Goal: Transaction & Acquisition: Obtain resource

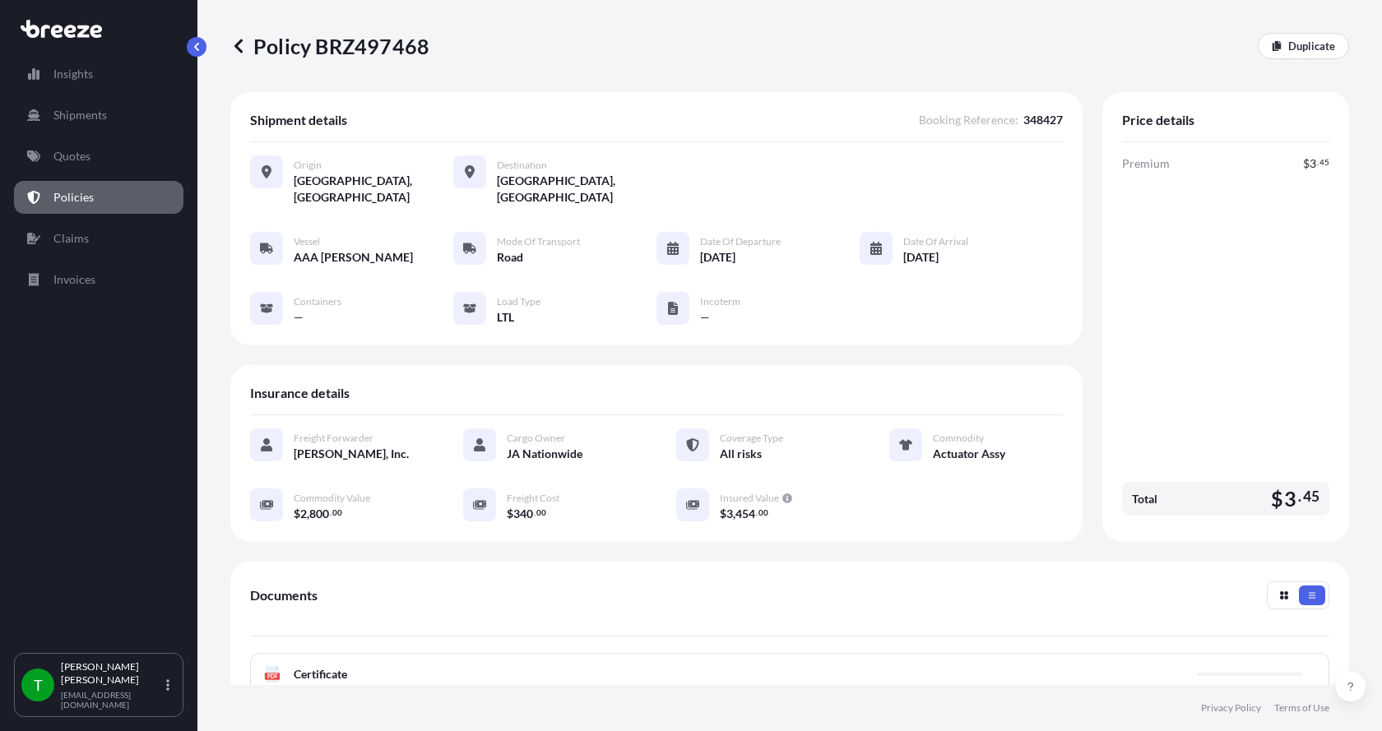
scroll to position [242, 0]
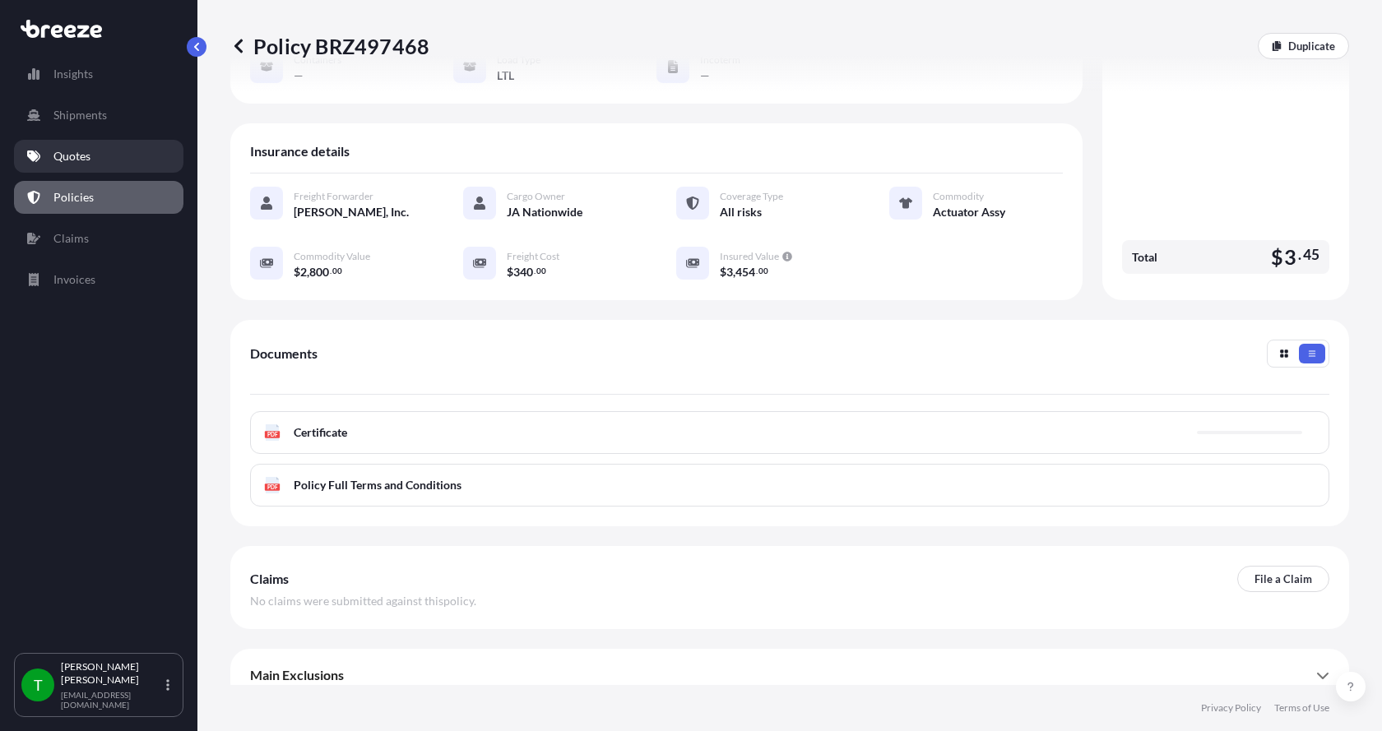
click at [63, 156] on p "Quotes" at bounding box center [71, 156] width 37 height 16
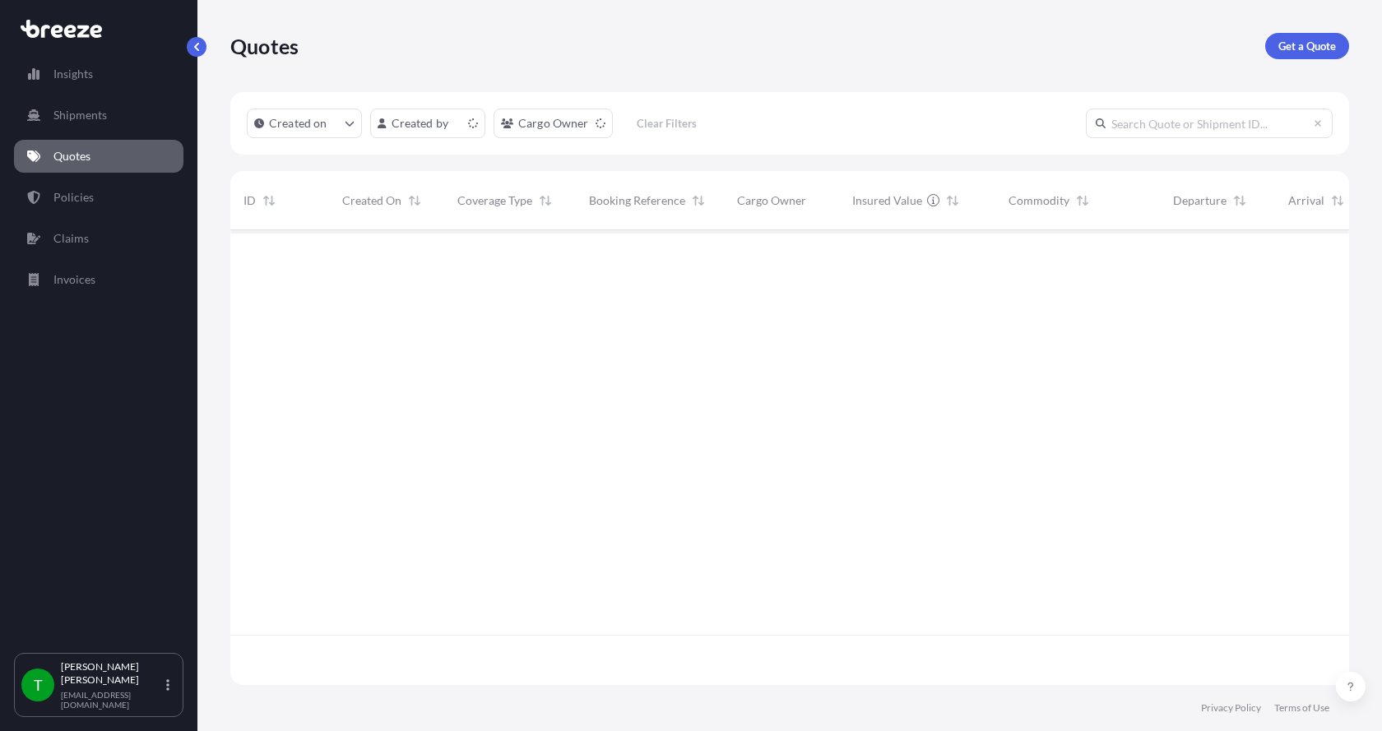
scroll to position [452, 1107]
click at [1293, 46] on p "Get a Quote" at bounding box center [1308, 46] width 58 height 16
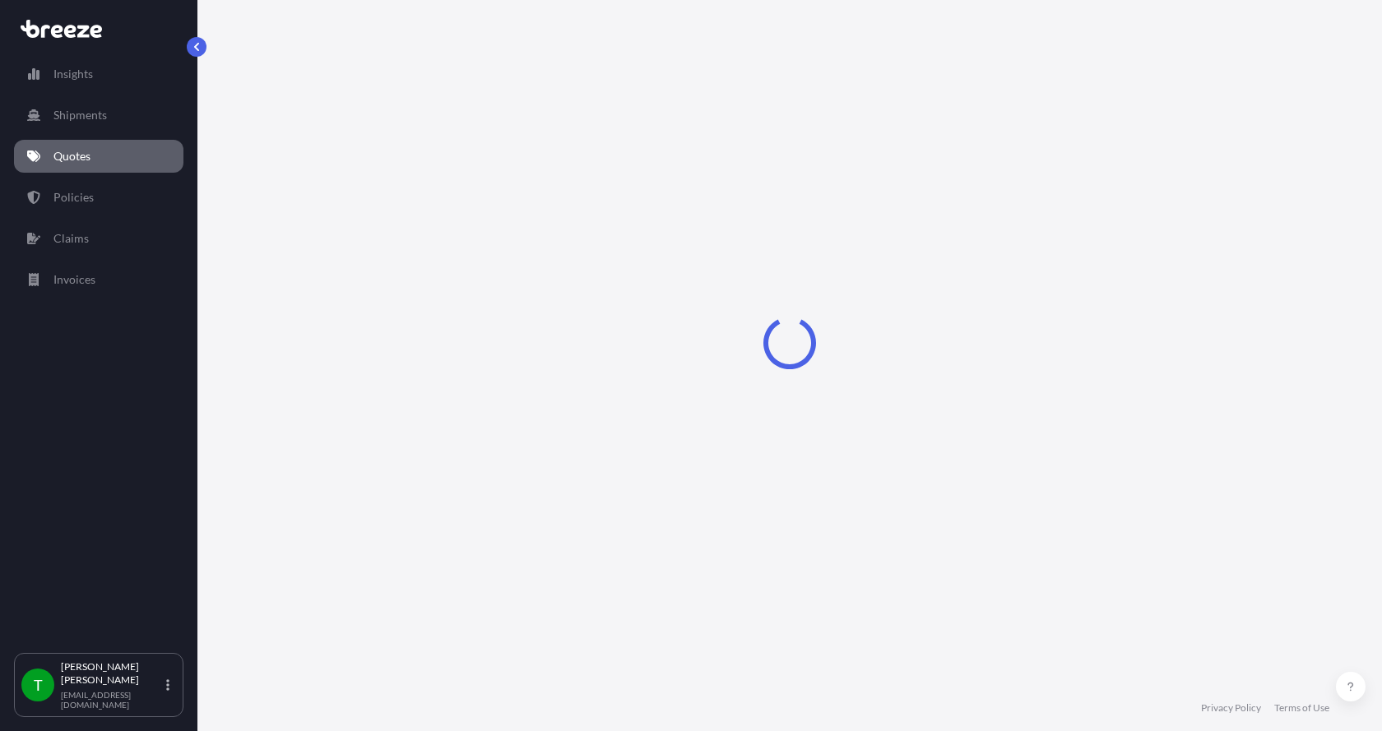
select select "Sea"
select select "1"
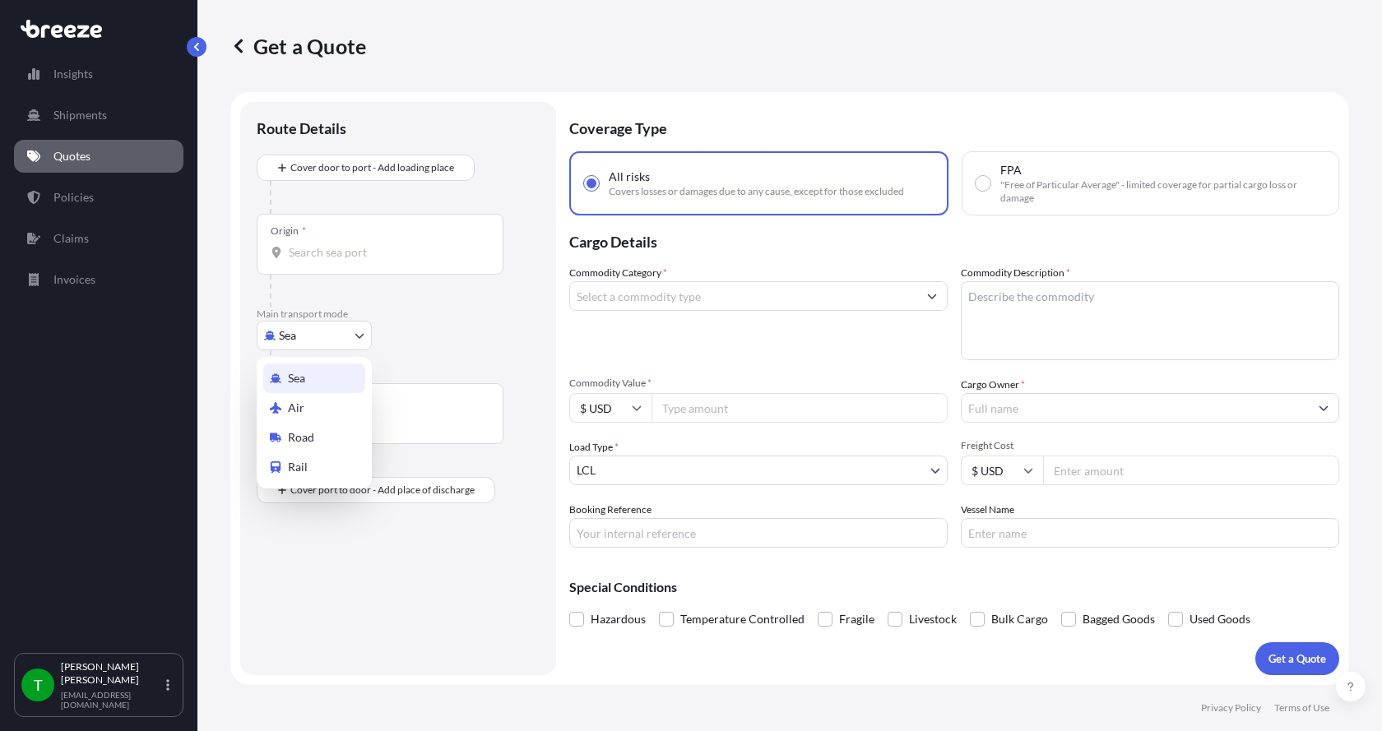
click at [285, 340] on body "Insights Shipments Quotes Policies Claims Invoices T [PERSON_NAME] [EMAIL_ADDRE…" at bounding box center [691, 365] width 1382 height 731
click at [287, 434] on div "Road" at bounding box center [314, 438] width 102 height 30
select select "Road"
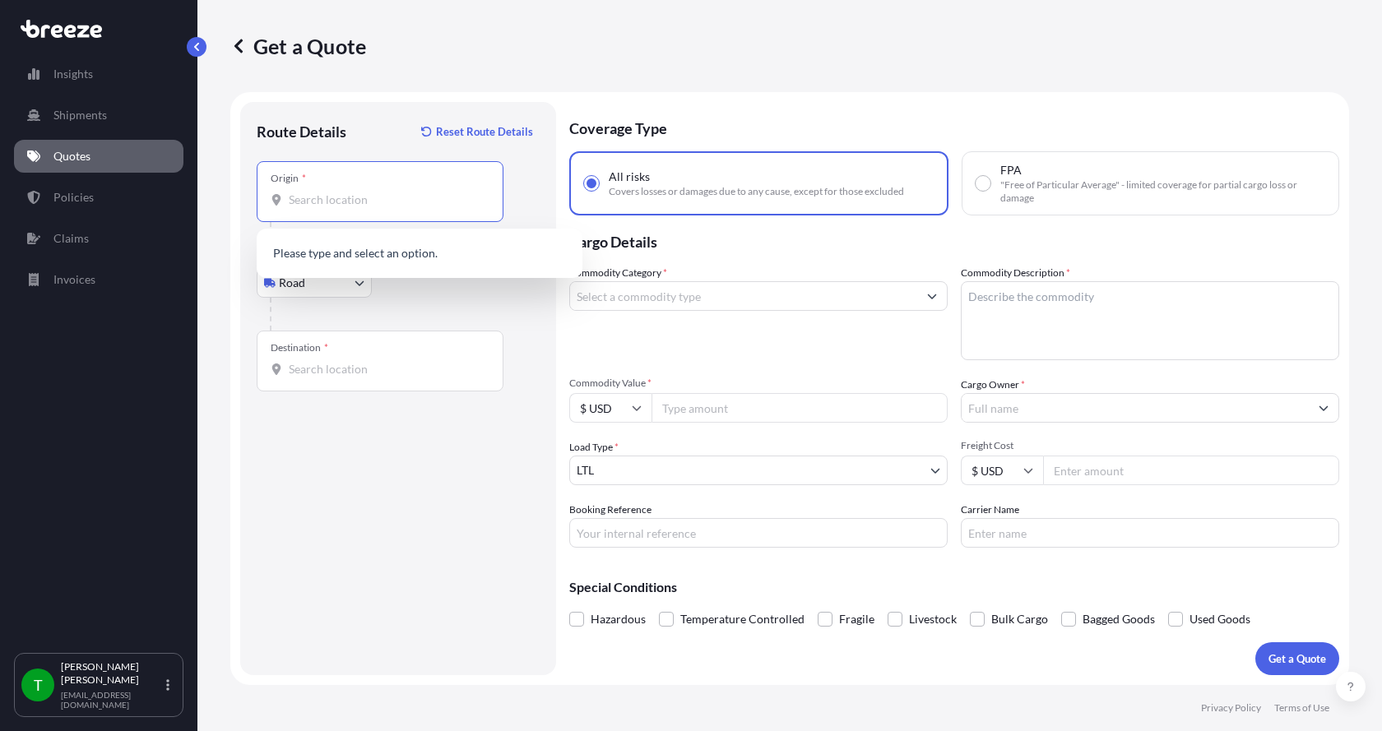
click at [315, 199] on input "Origin *" at bounding box center [386, 200] width 194 height 16
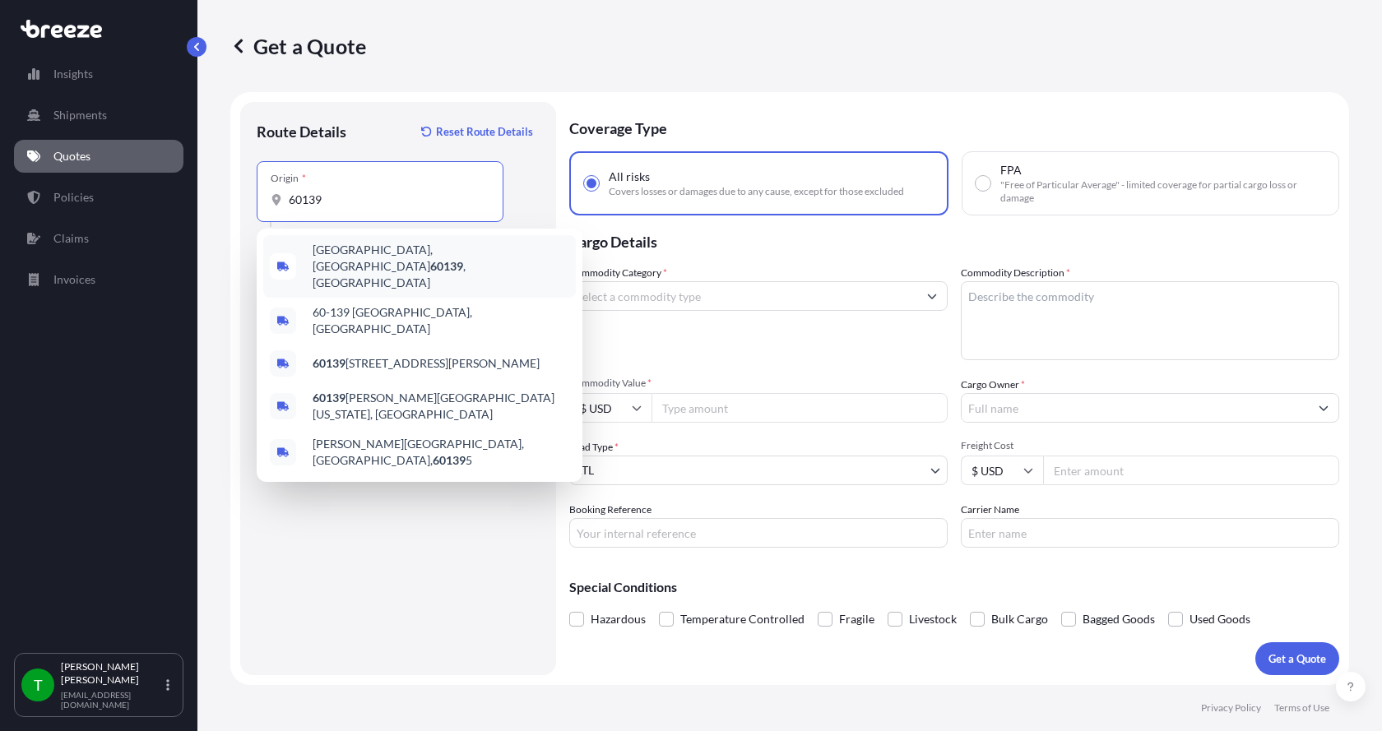
click at [355, 253] on span "[GEOGRAPHIC_DATA] , [GEOGRAPHIC_DATA]" at bounding box center [441, 266] width 257 height 49
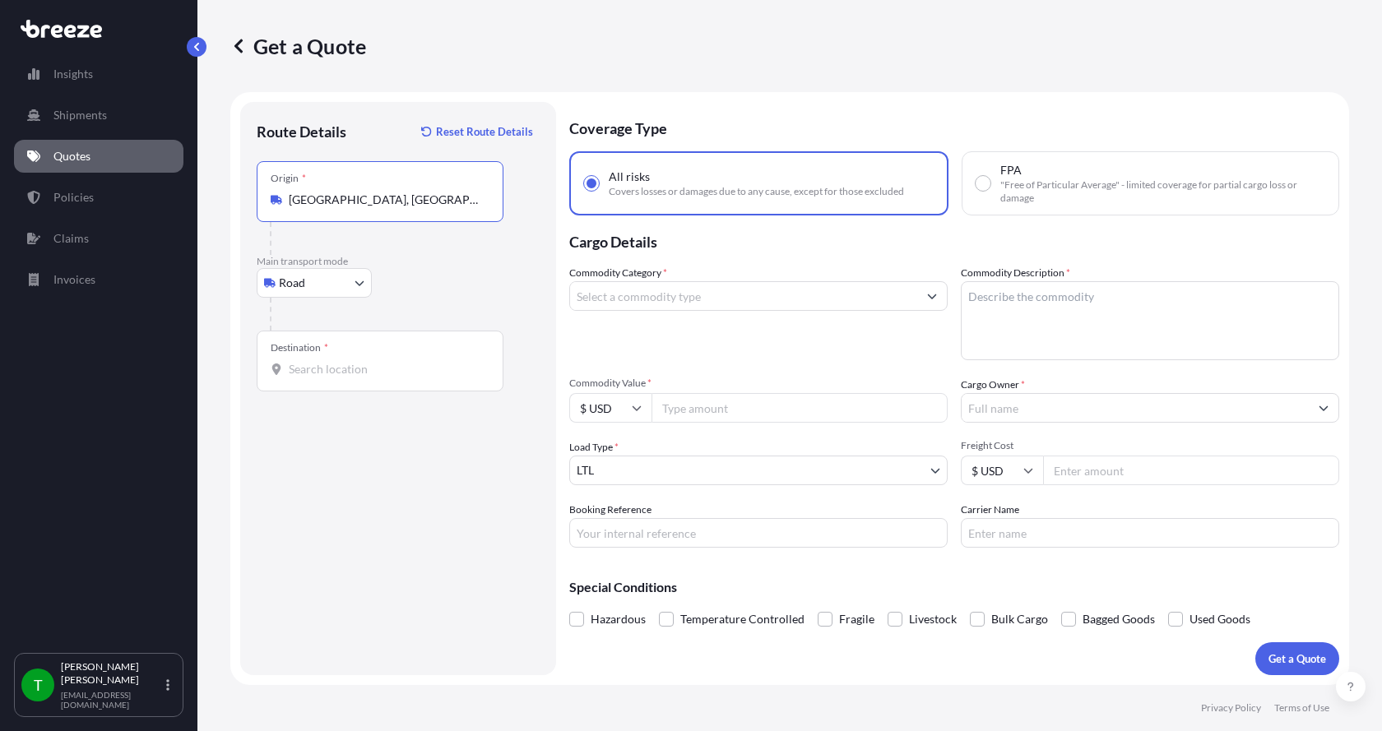
type input "[GEOGRAPHIC_DATA], [GEOGRAPHIC_DATA]"
click at [295, 371] on input "Destination *" at bounding box center [386, 369] width 194 height 16
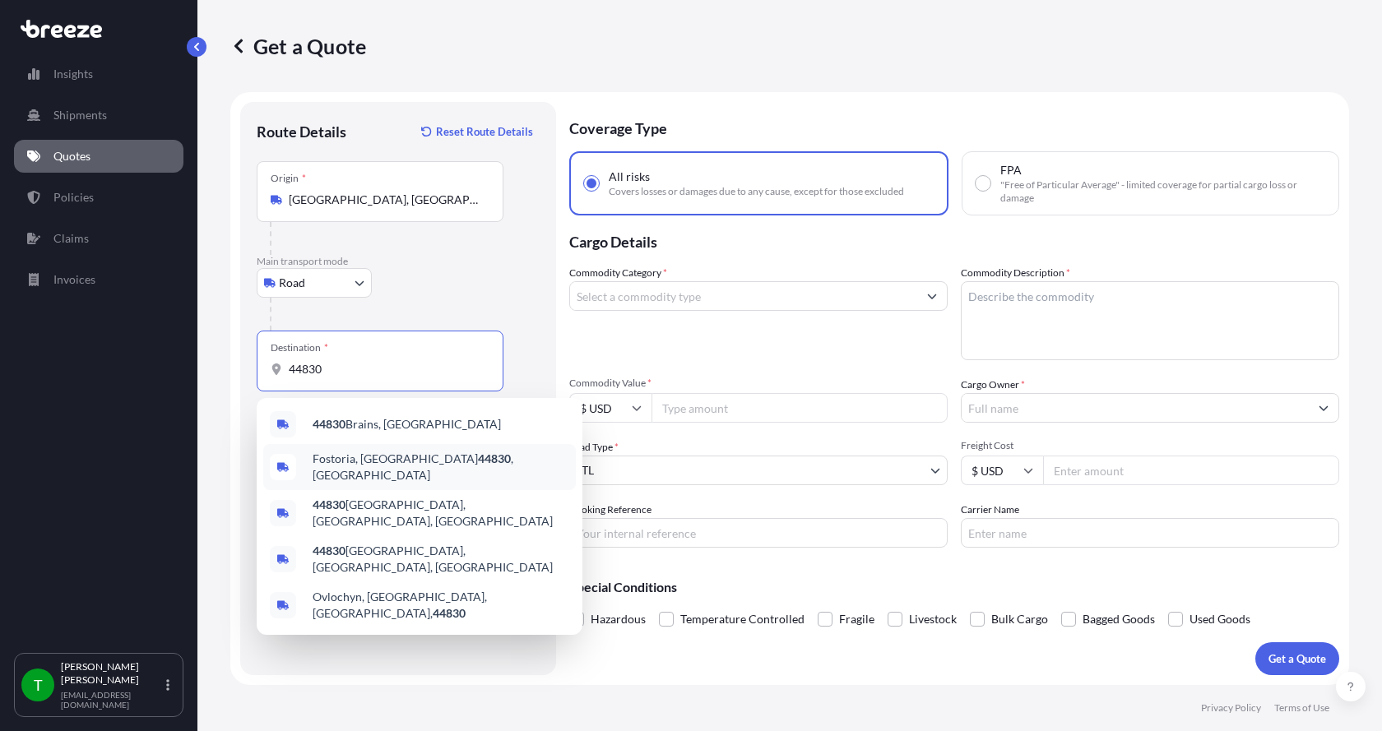
click at [325, 459] on span "Fostoria, OH 44830 , [GEOGRAPHIC_DATA]" at bounding box center [441, 467] width 257 height 33
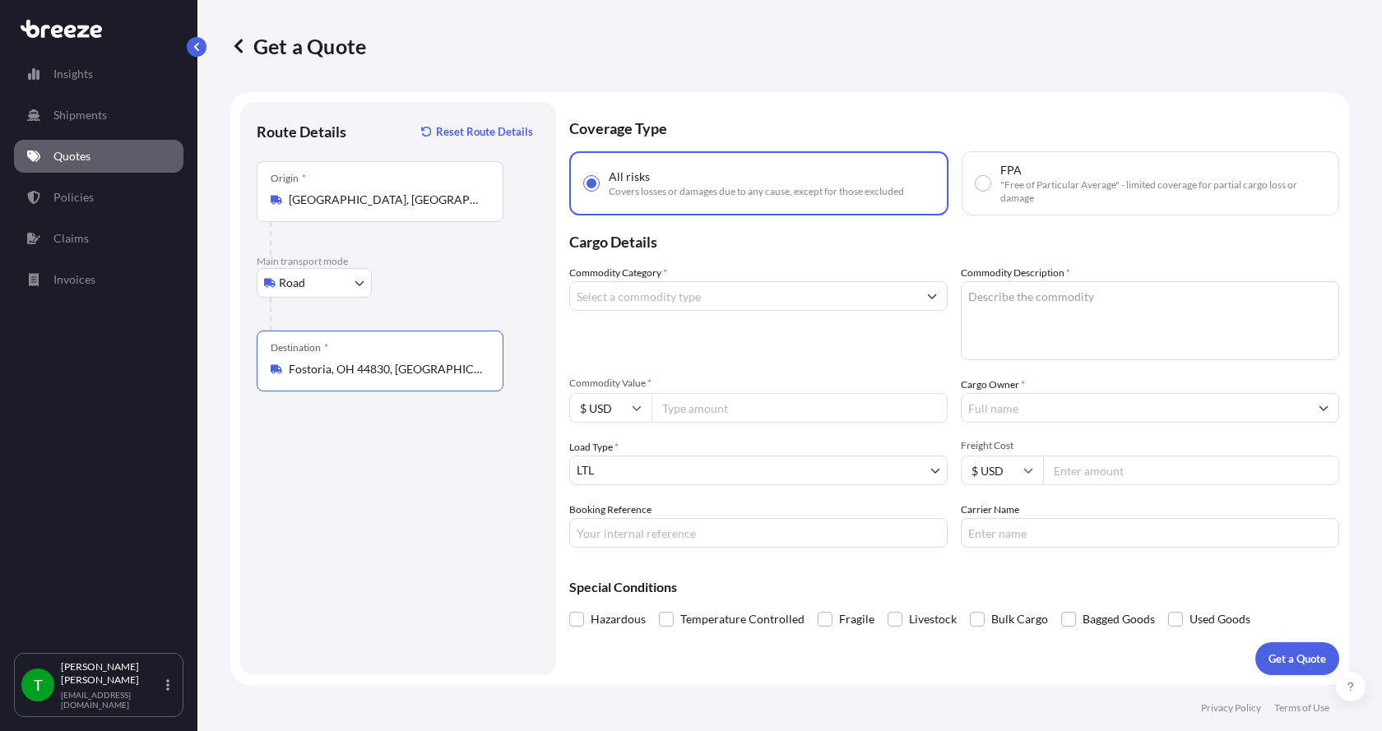
type input "Fostoria, OH 44830, [GEOGRAPHIC_DATA]"
click at [653, 300] on input "Commodity Category *" at bounding box center [743, 296] width 347 height 30
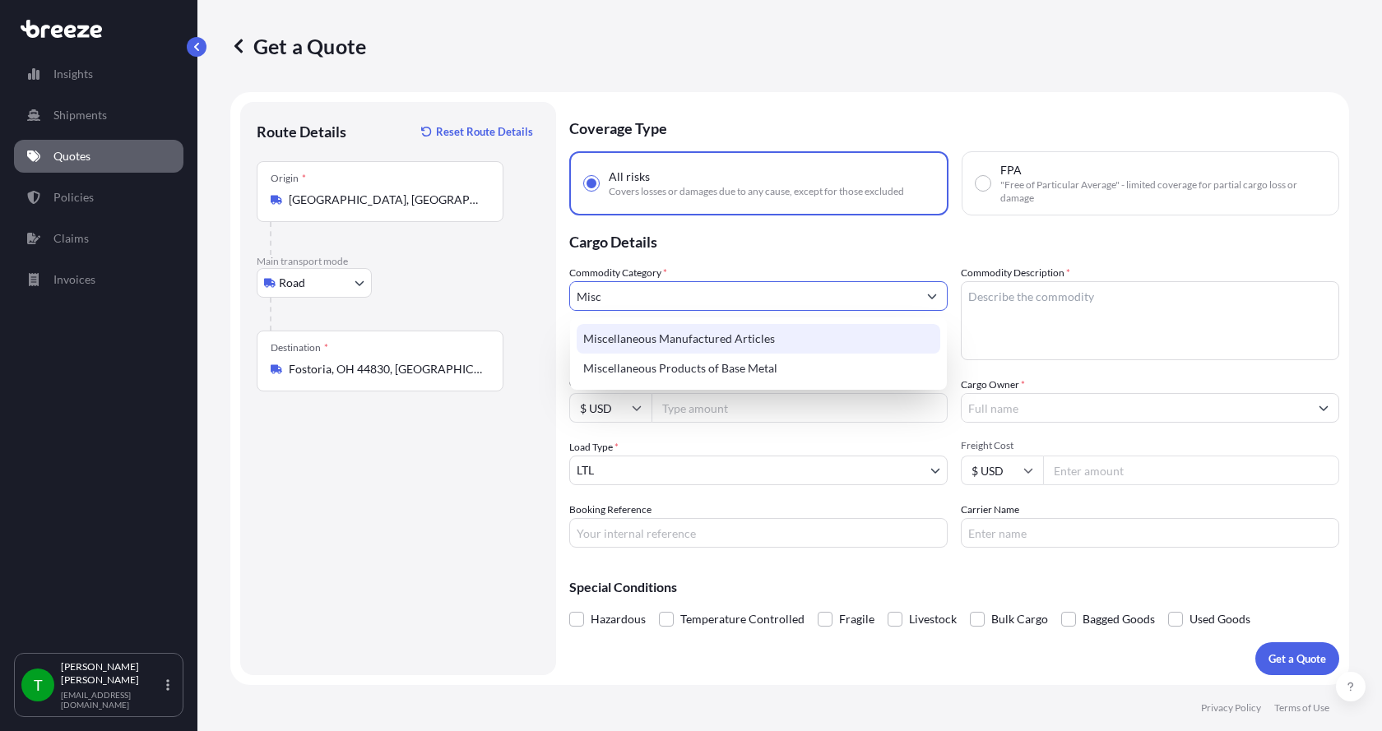
click at [651, 330] on div "Miscellaneous Manufactured Articles" at bounding box center [759, 339] width 364 height 30
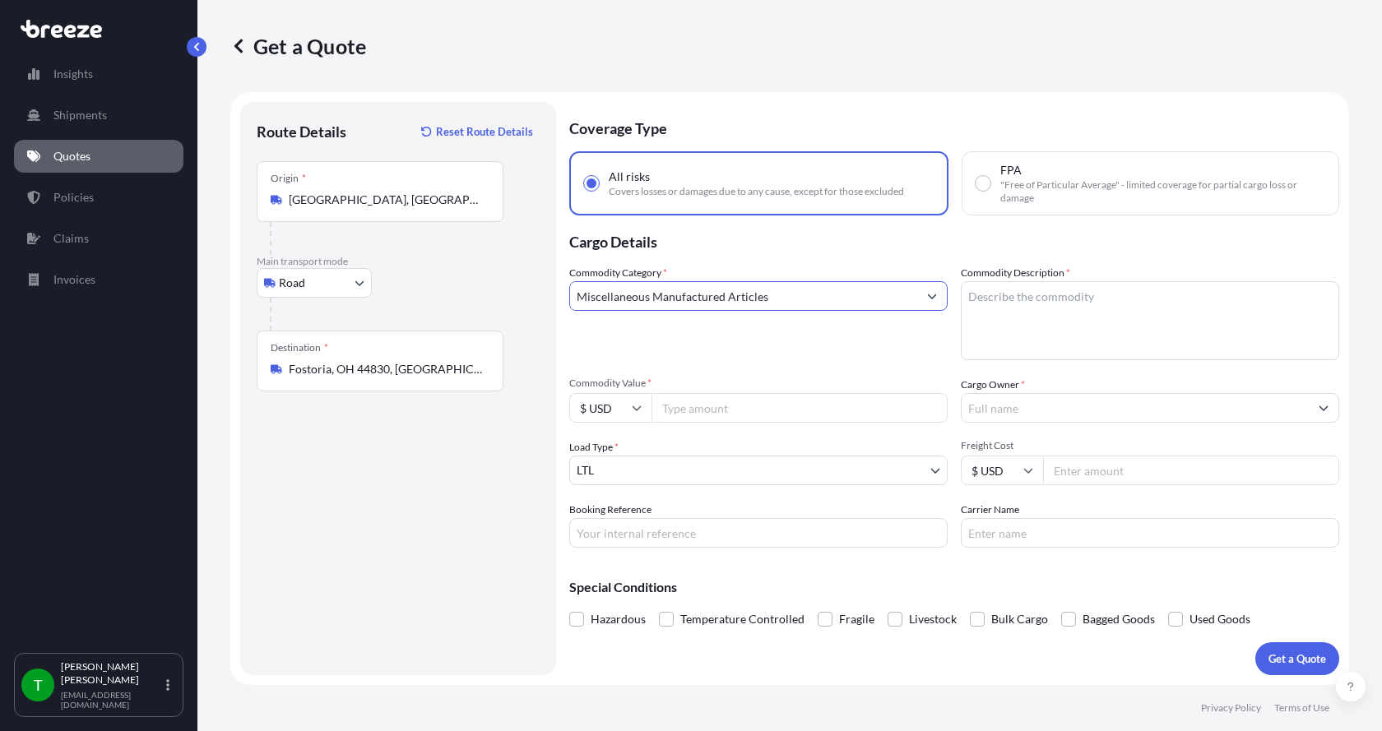
type input "Miscellaneous Manufactured Articles"
click at [1009, 299] on textarea "Commodity Description *" at bounding box center [1150, 320] width 378 height 79
type textarea "Stainless Steel Fittings"
click at [1088, 469] on input "Freight Cost" at bounding box center [1191, 471] width 296 height 30
click at [1123, 475] on input "Freight Cost" at bounding box center [1191, 471] width 296 height 30
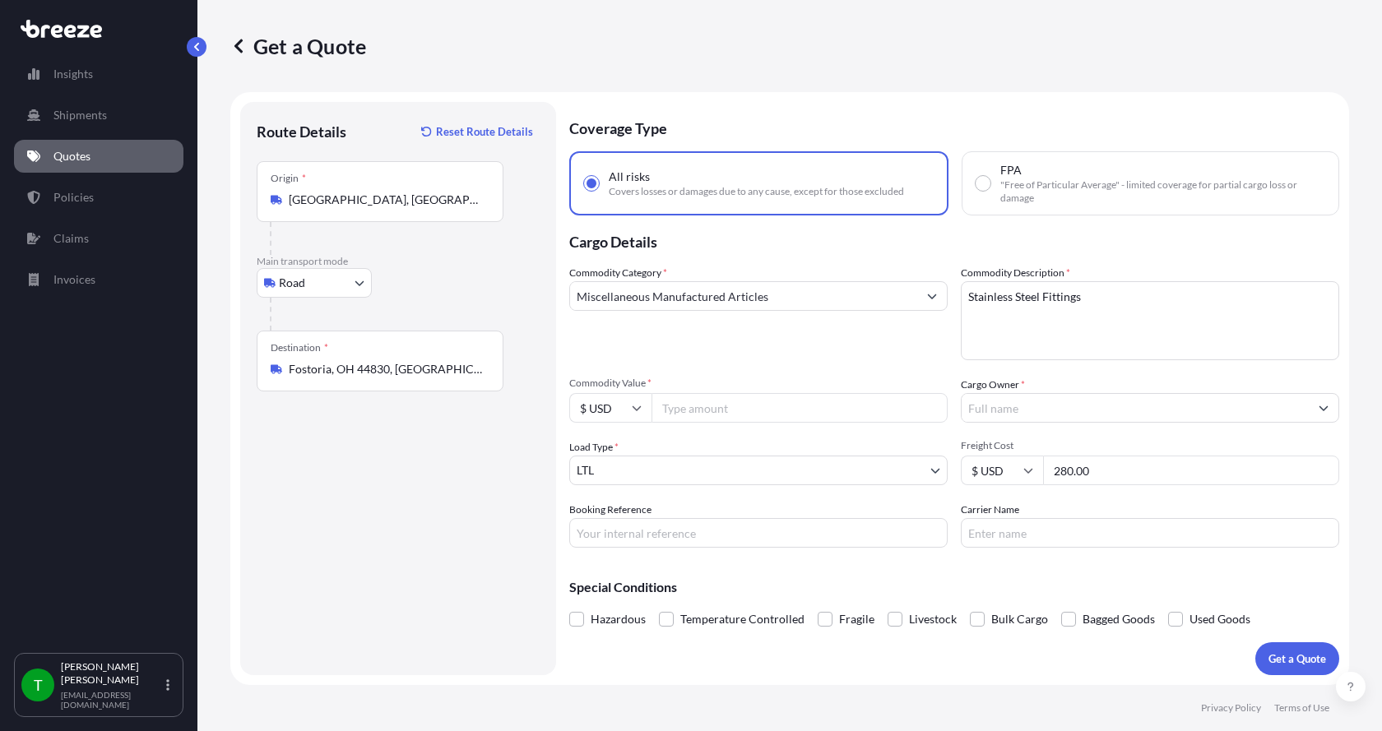
type input "280.00"
click at [1000, 534] on input "Carrier Name" at bounding box center [1150, 533] width 378 height 30
type input "[PERSON_NAME] Express"
click at [1276, 647] on button "Get a Quote" at bounding box center [1297, 659] width 84 height 33
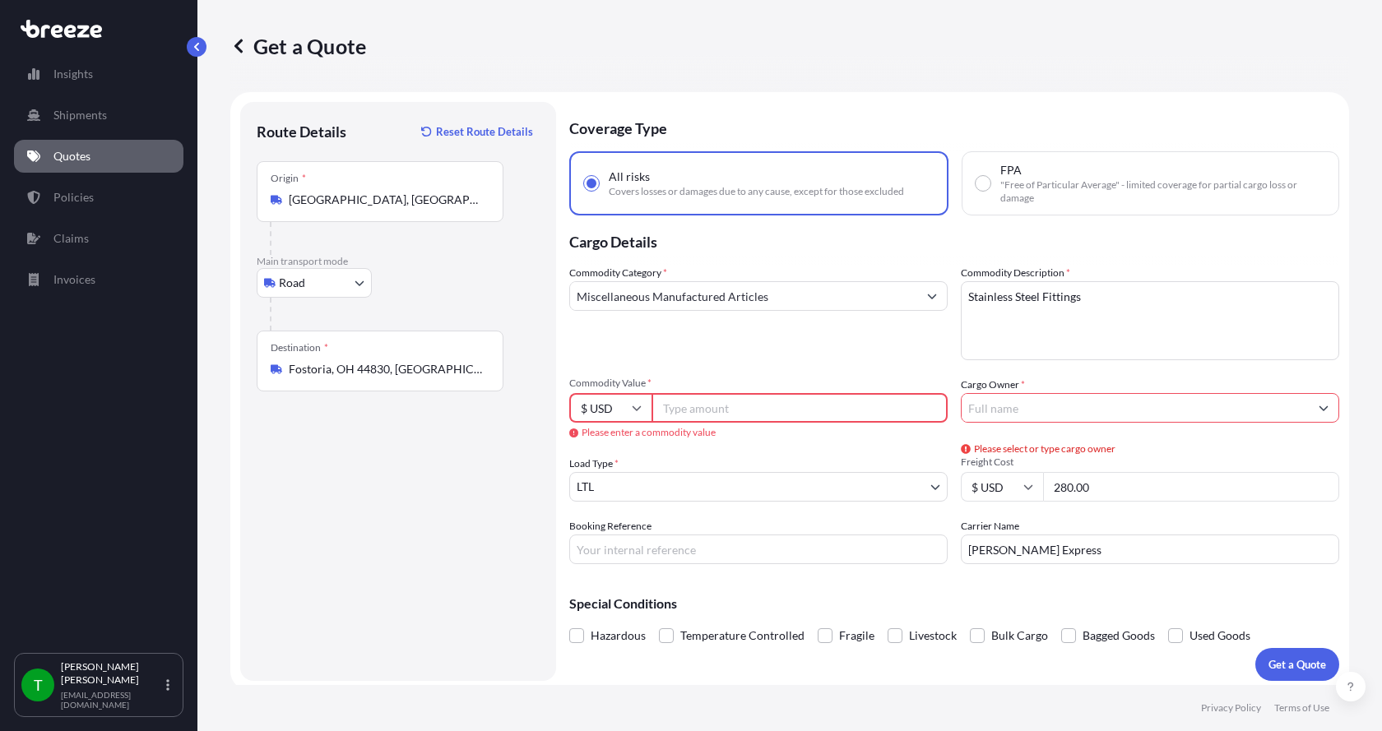
click at [700, 409] on input "Commodity Value *" at bounding box center [800, 408] width 296 height 30
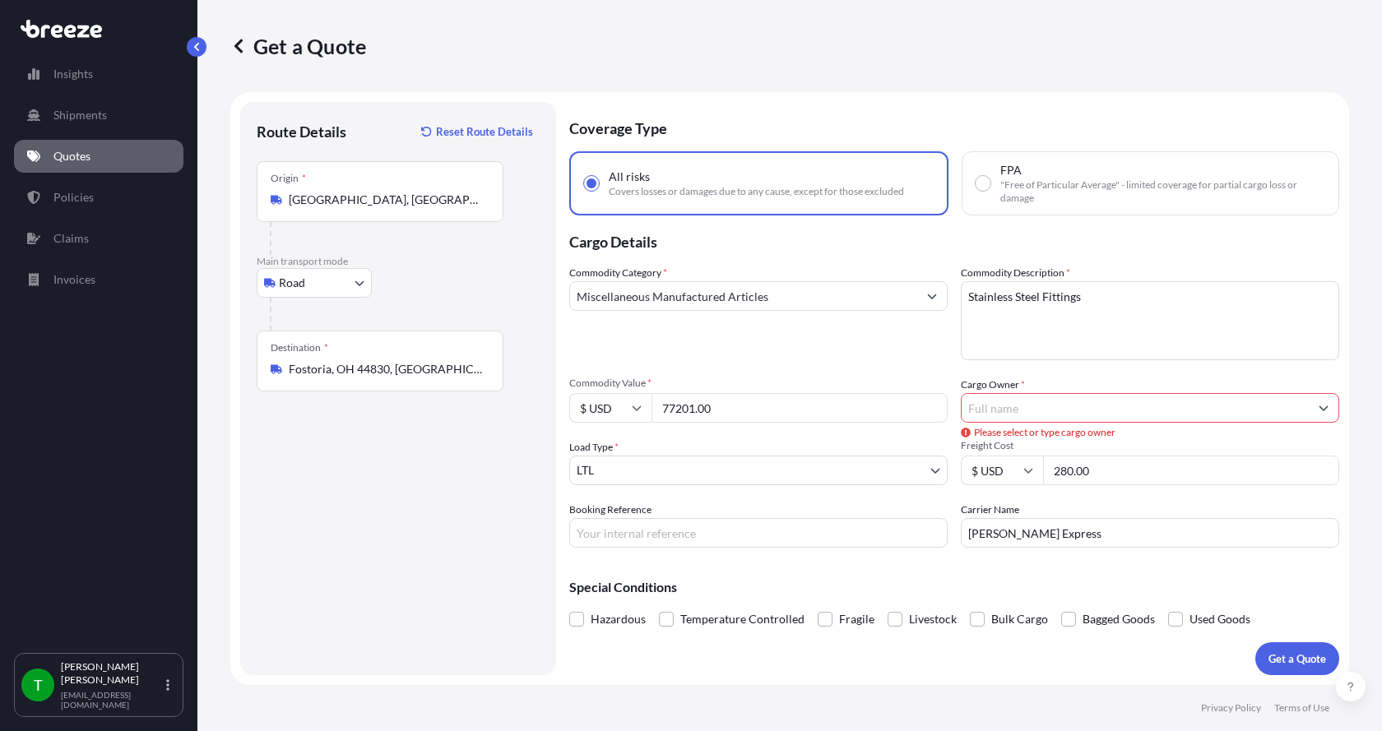
type input "77201.00"
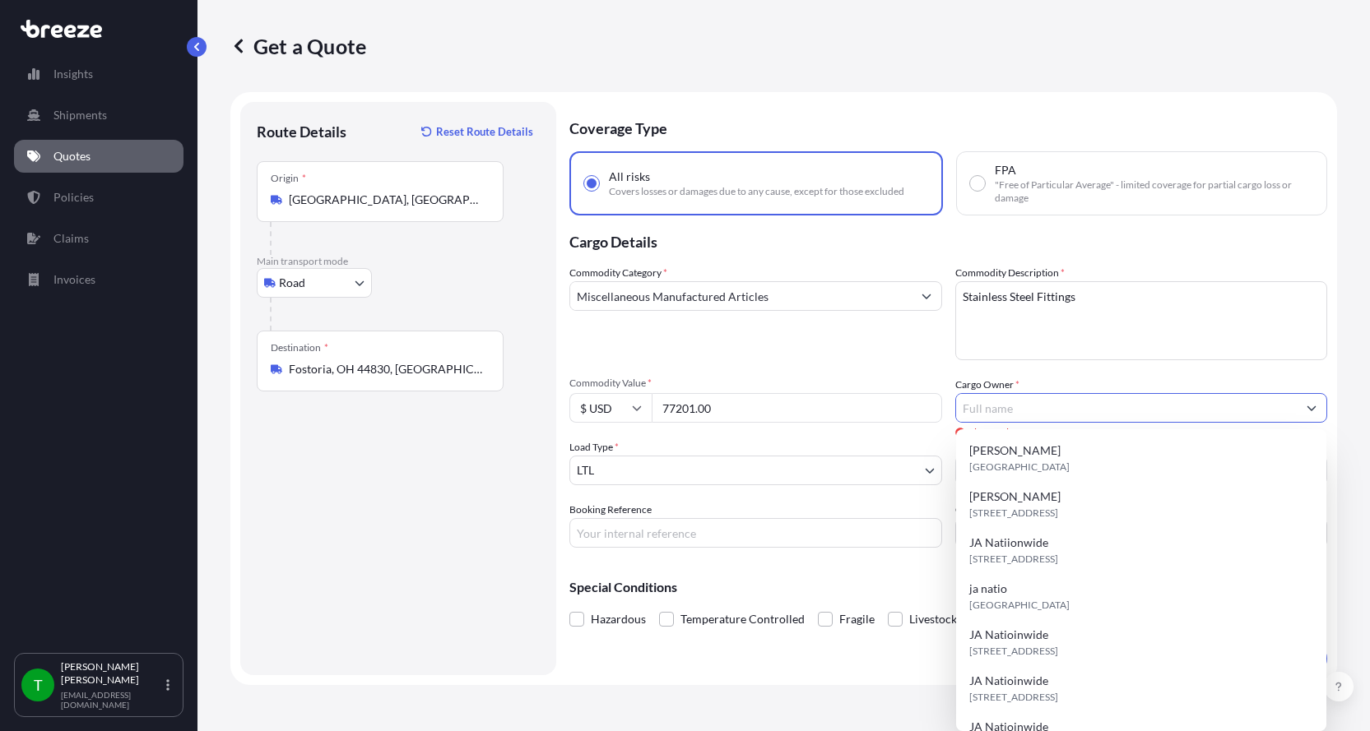
click at [1095, 410] on input "Cargo Owner *" at bounding box center [1126, 408] width 341 height 30
type input "JA Nationwide"
click at [872, 356] on div "Commodity Category * Miscellaneous Manufactured Articles" at bounding box center [755, 312] width 373 height 95
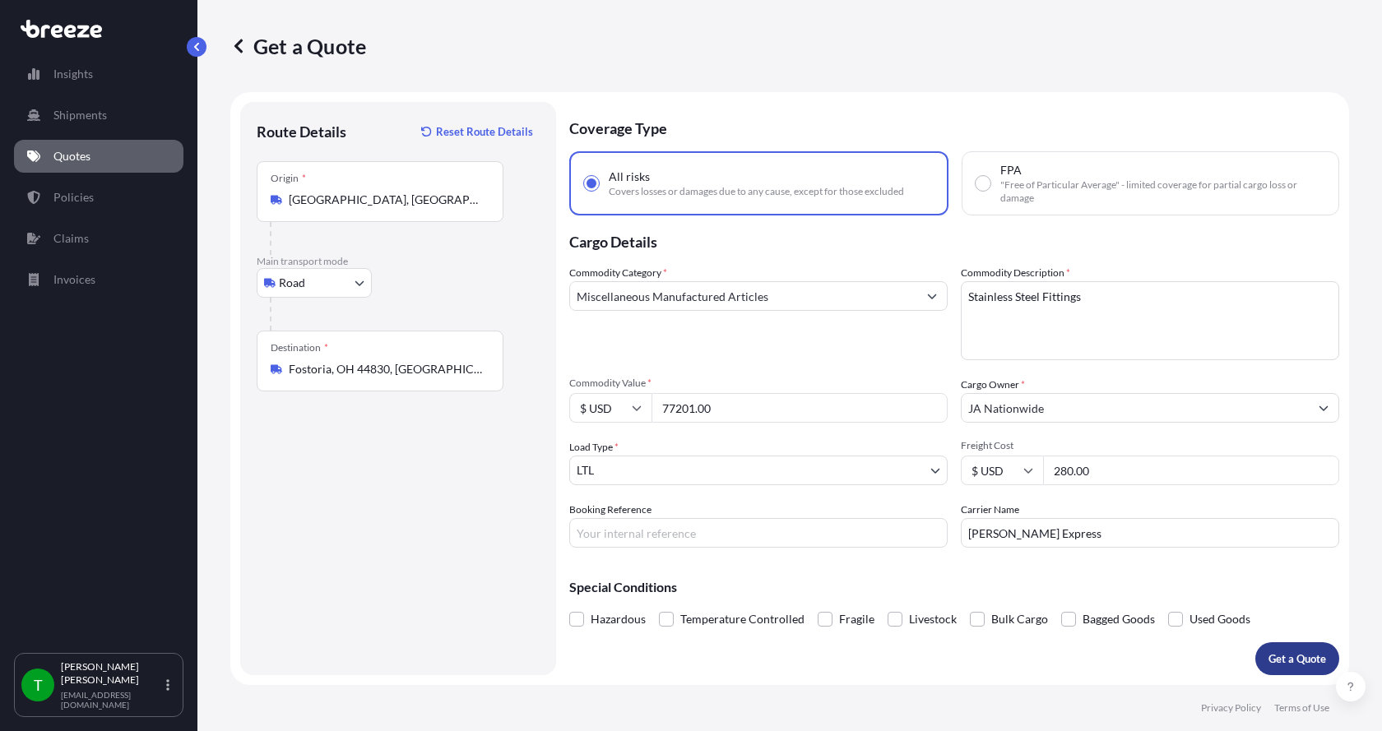
click at [1304, 654] on p "Get a Quote" at bounding box center [1298, 659] width 58 height 16
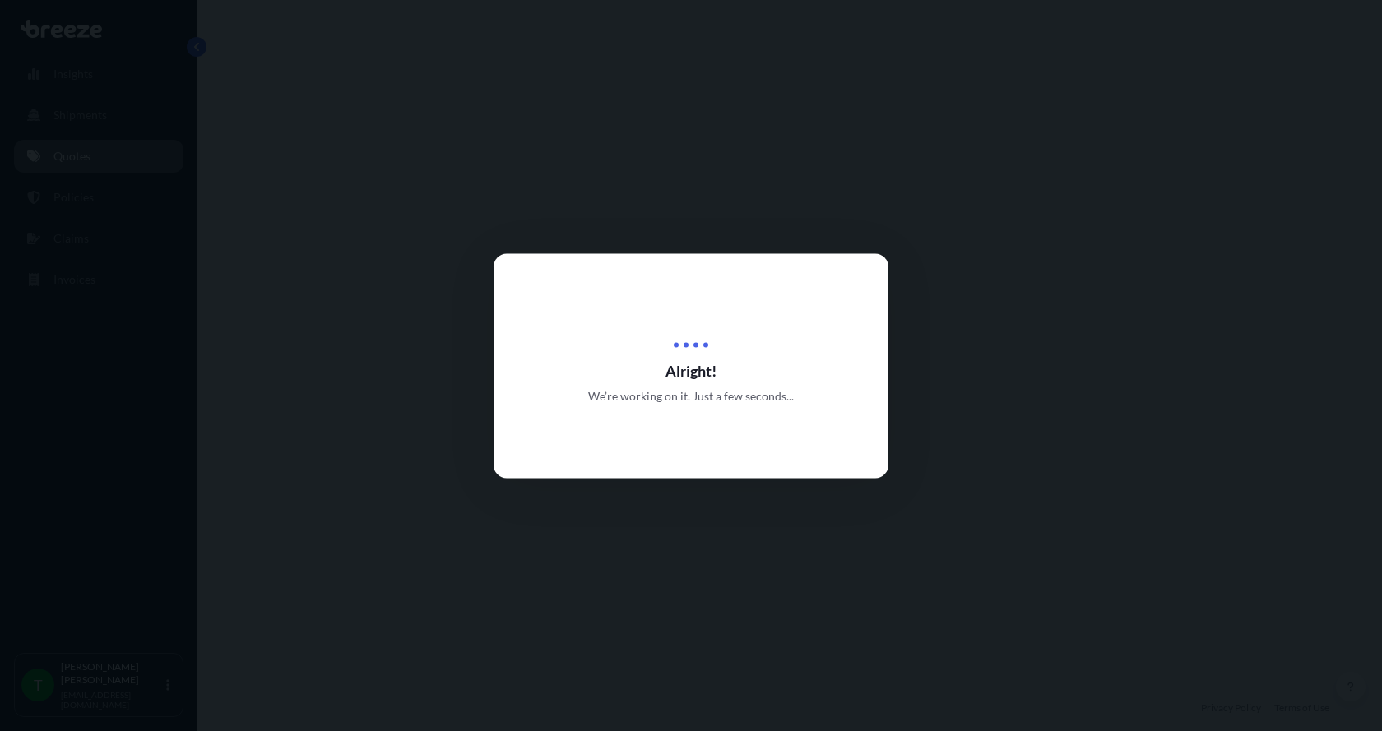
select select "Road"
select select "1"
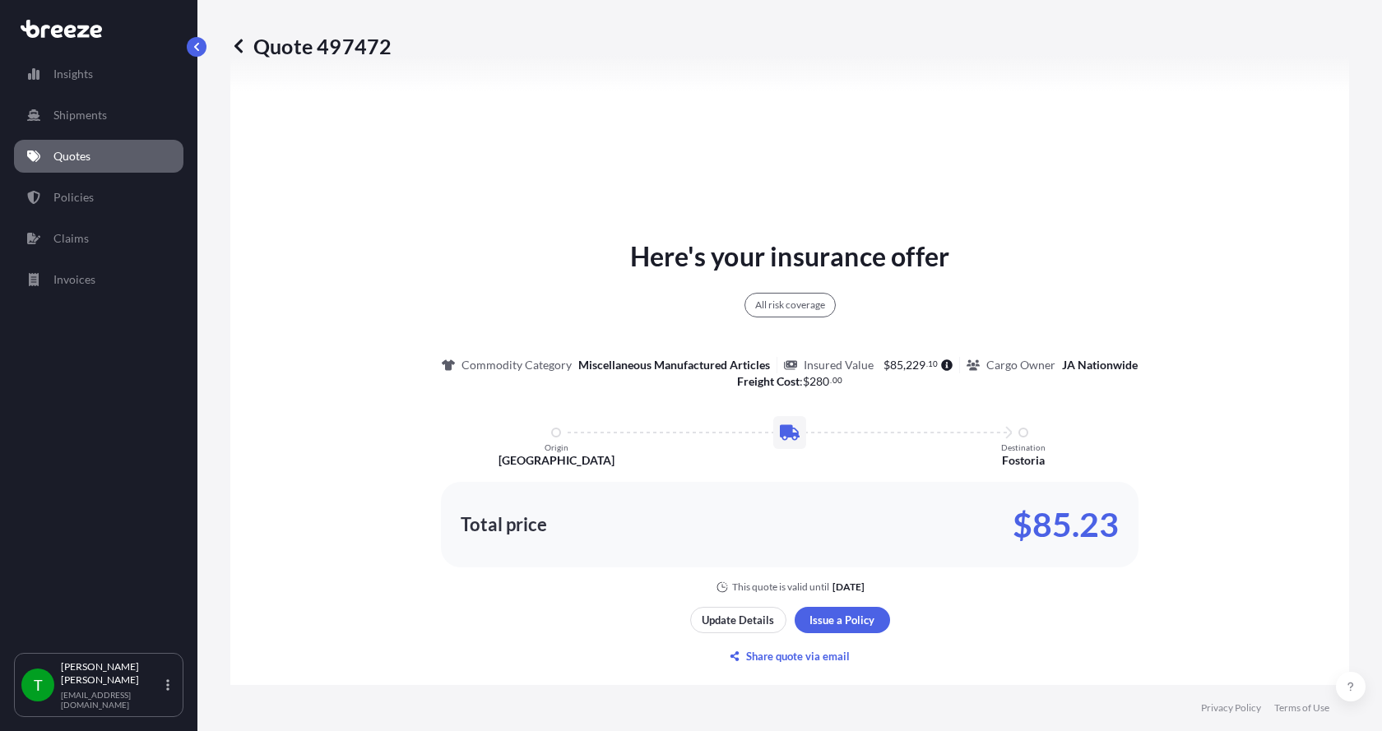
scroll to position [856, 0]
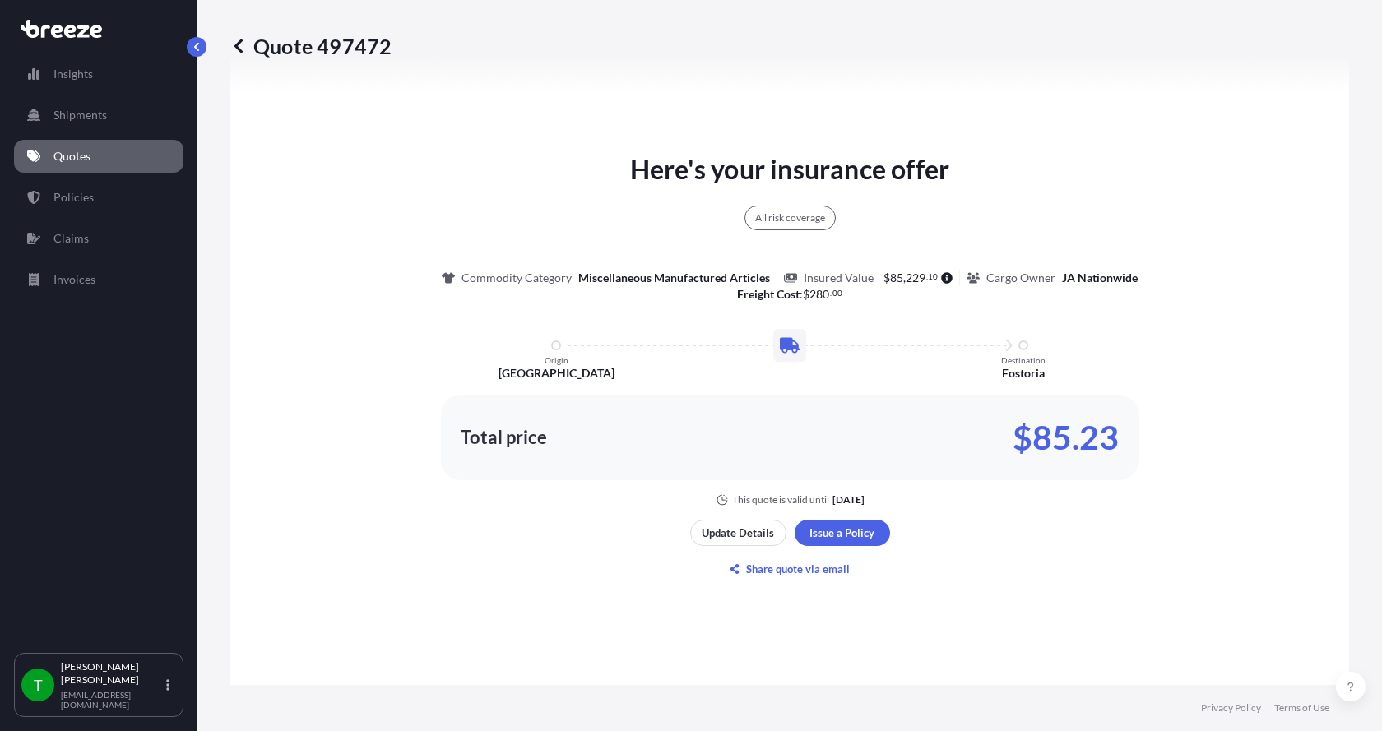
click at [84, 159] on p "Quotes" at bounding box center [71, 156] width 37 height 16
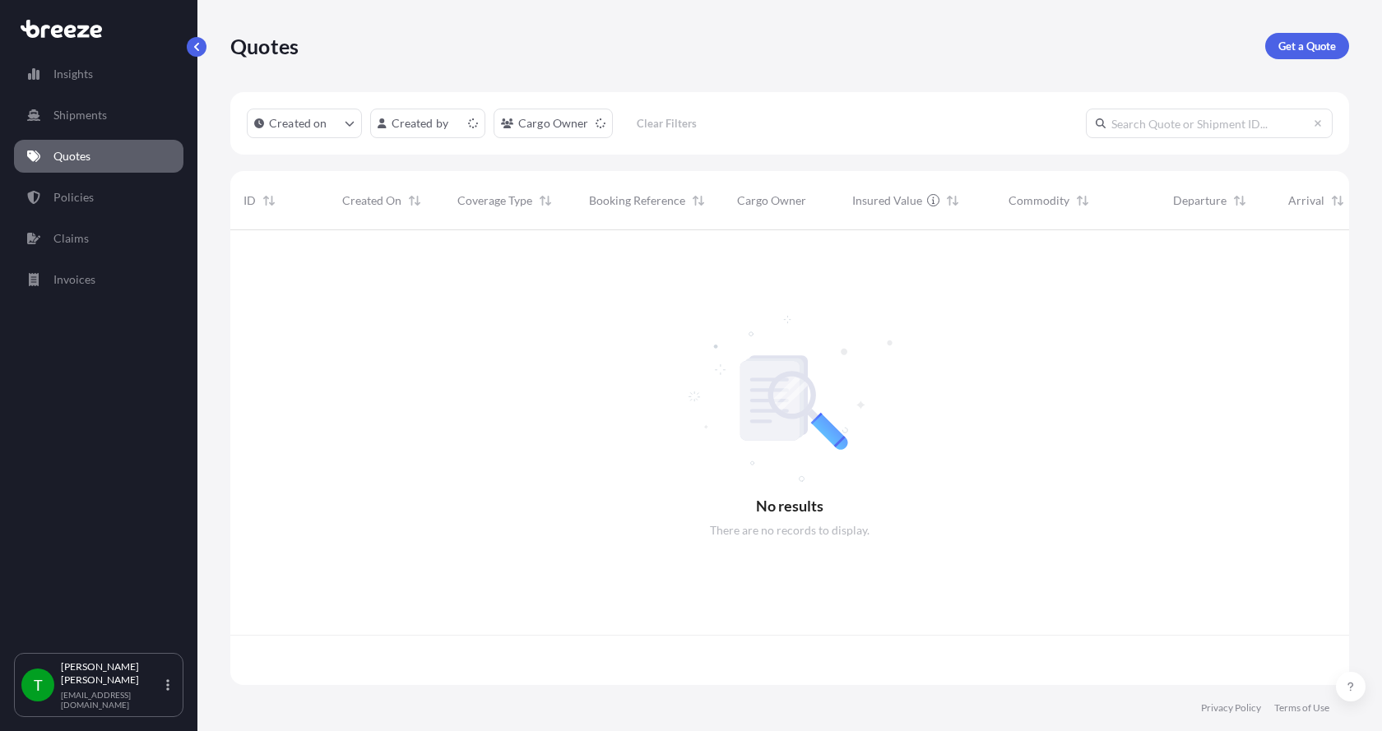
scroll to position [452, 1107]
